Goal: Task Accomplishment & Management: Use online tool/utility

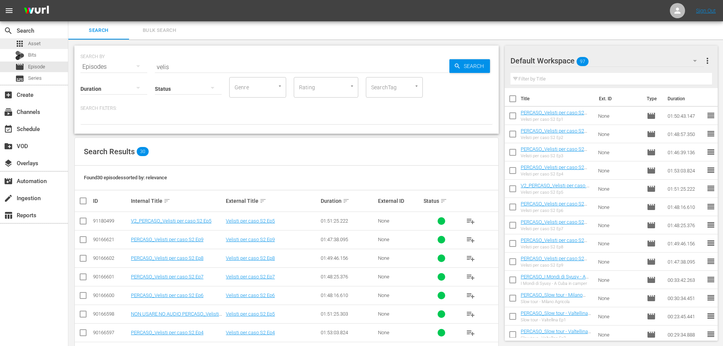
click at [62, 44] on div "apps Asset" at bounding box center [34, 43] width 68 height 11
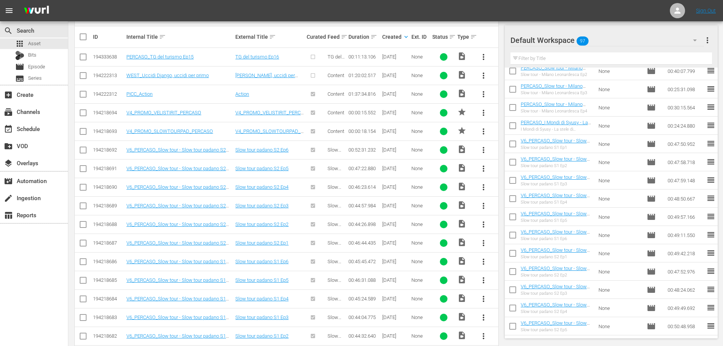
scroll to position [38, 0]
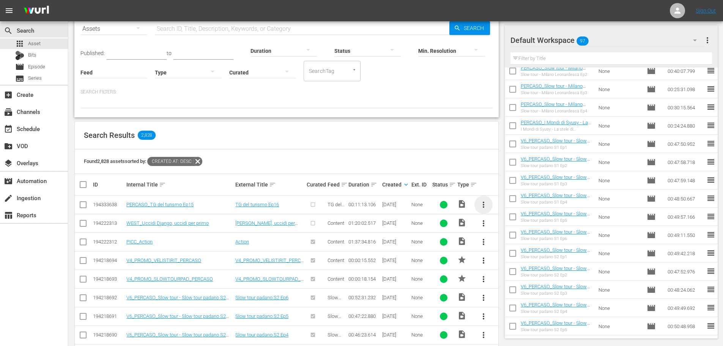
click at [483, 203] on span "more_vert" at bounding box center [483, 204] width 9 height 9
click at [508, 262] on div "Episode" at bounding box center [525, 262] width 52 height 18
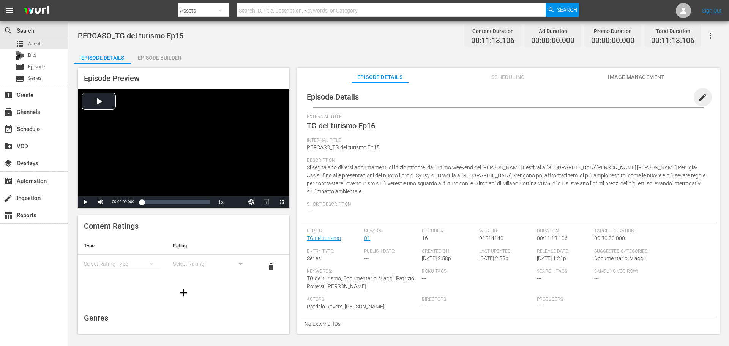
click at [698, 99] on span "edit" at bounding box center [702, 97] width 9 height 9
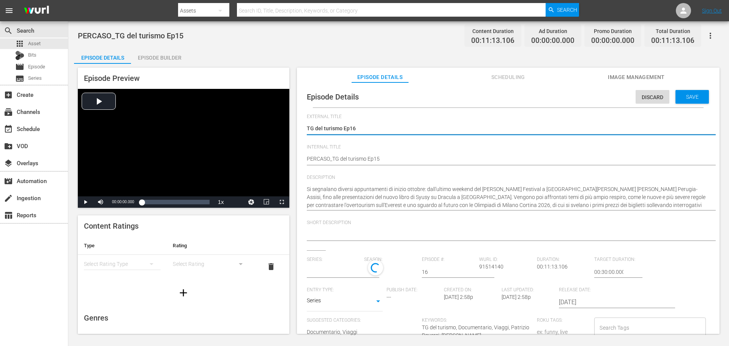
type input "TG del turismo"
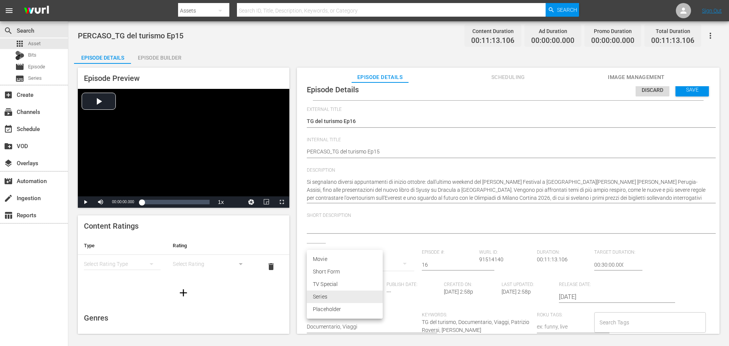
click at [377, 294] on body "menu Search By Assets Search ID, Title, Description, Keywords, or Category Sear…" at bounding box center [364, 173] width 729 height 346
click at [427, 224] on div at bounding box center [364, 173] width 729 height 346
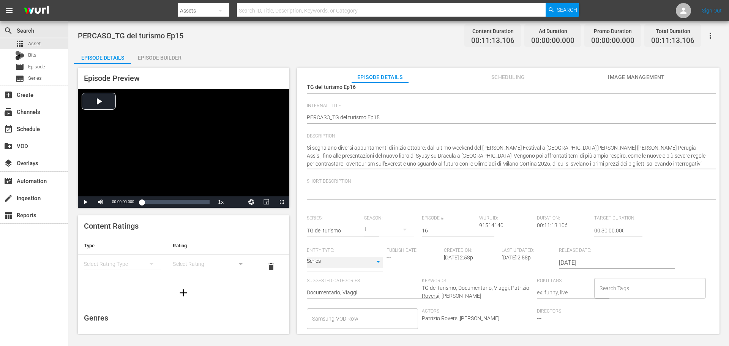
scroll to position [92, 0]
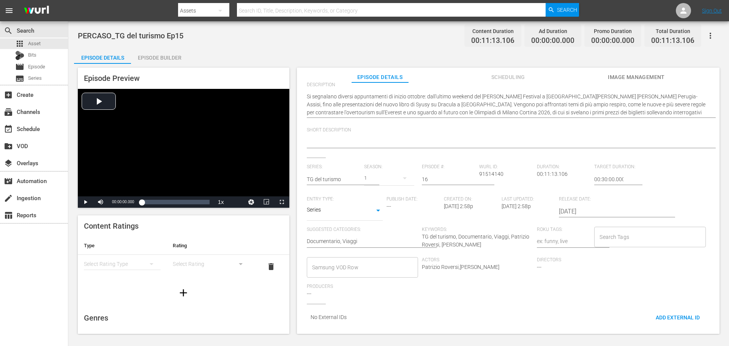
click at [375, 260] on input "Samsung VOD Row" at bounding box center [356, 267] width 93 height 14
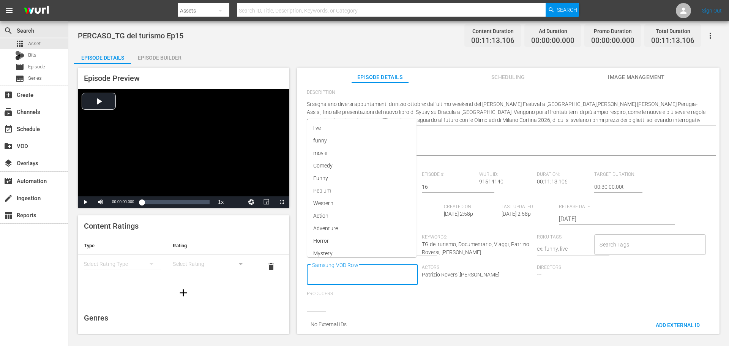
scroll to position [0, 0]
type input "Docu"
click at [358, 190] on li "Documentario" at bounding box center [362, 185] width 110 height 13
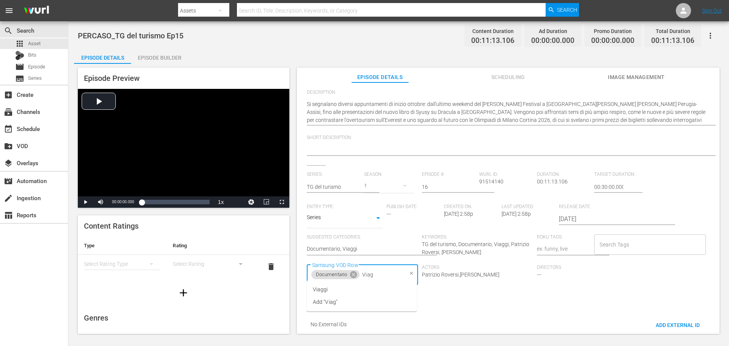
type input "Viagg"
click at [398, 295] on li "Viaggi" at bounding box center [362, 289] width 110 height 13
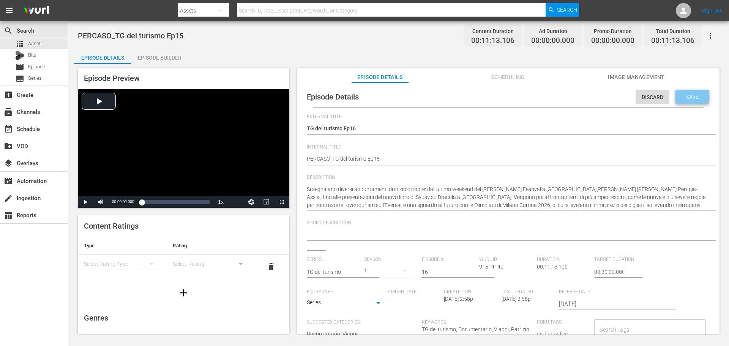
click at [688, 95] on span "Save" at bounding box center [692, 97] width 25 height 6
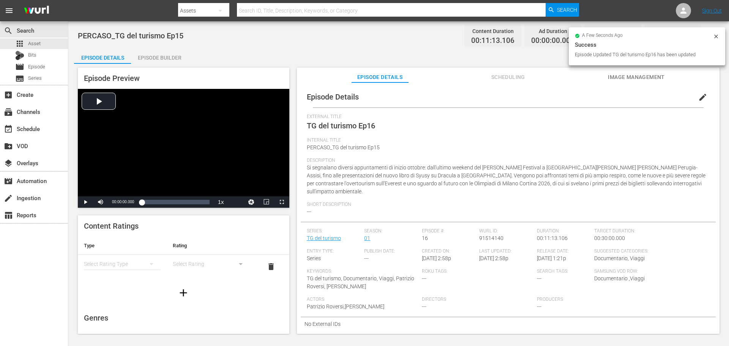
click at [180, 56] on div "Episode Builder" at bounding box center [159, 58] width 57 height 18
